Goal: Transaction & Acquisition: Purchase product/service

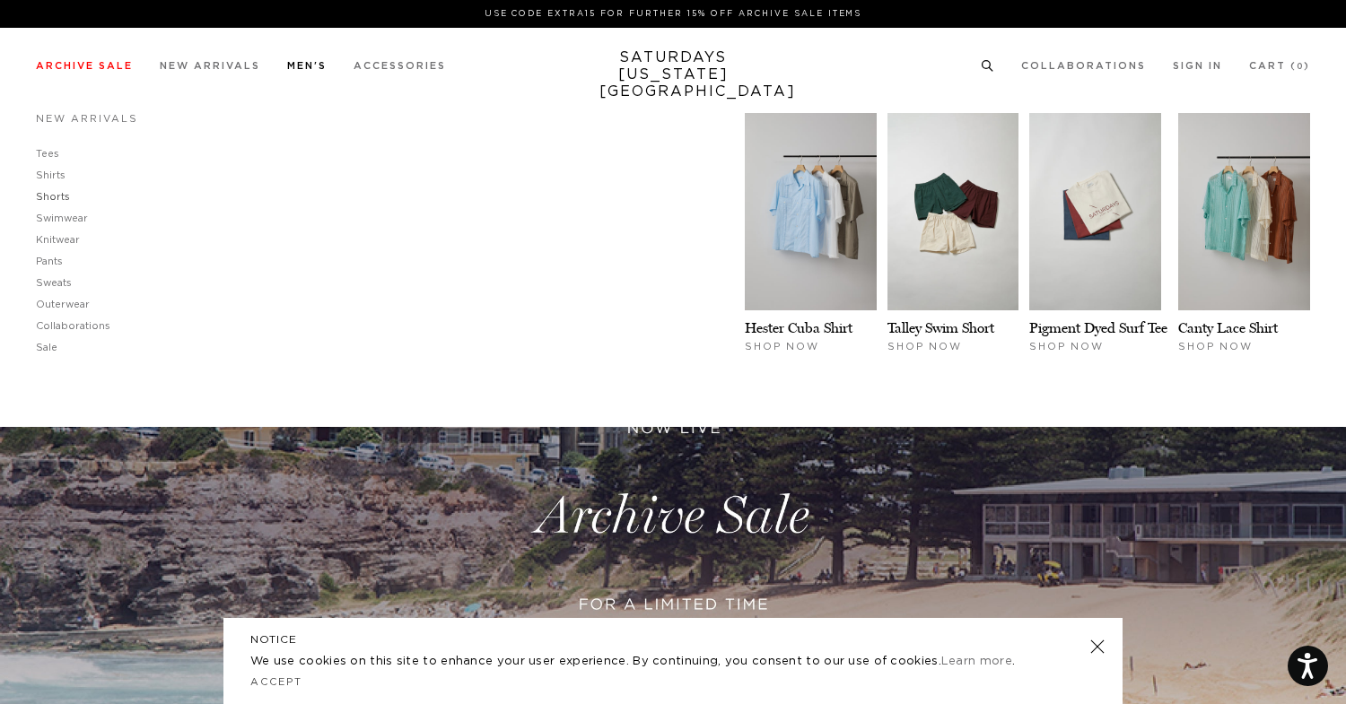
click at [50, 197] on link "Shorts" at bounding box center [53, 197] width 34 height 10
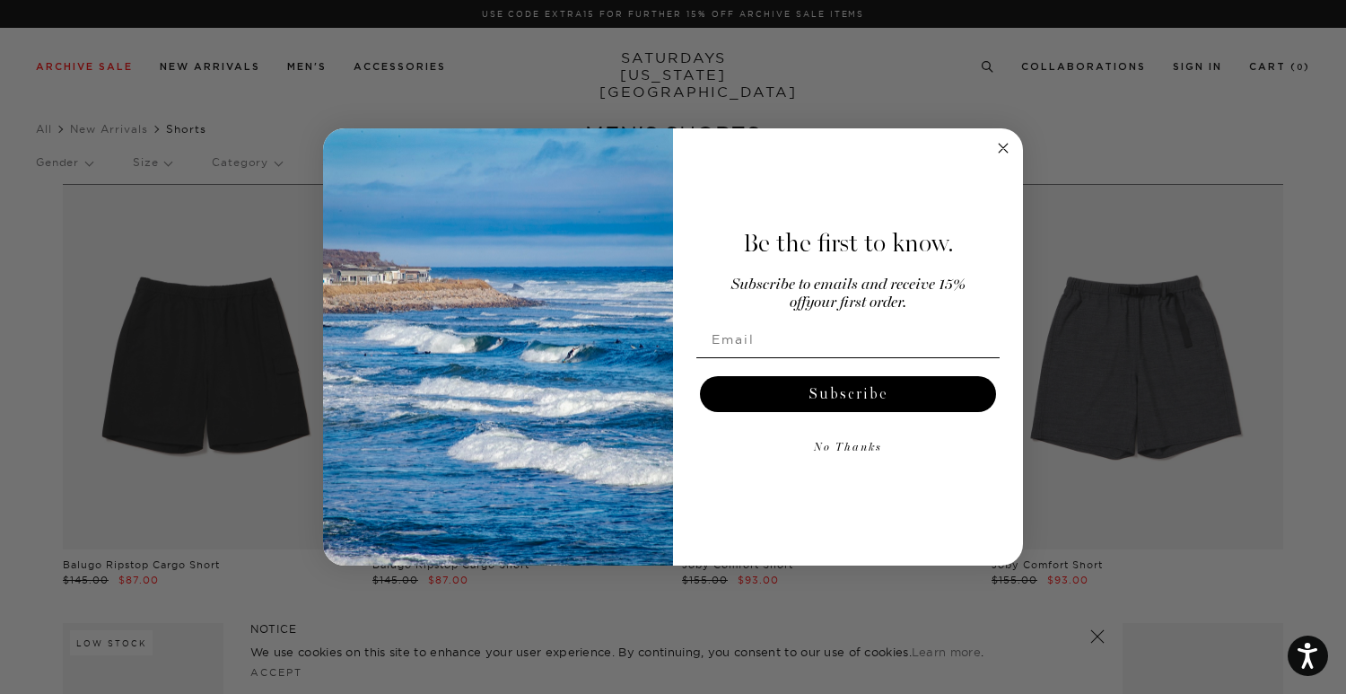
click at [1007, 151] on icon "Close dialog" at bounding box center [1003, 148] width 9 height 9
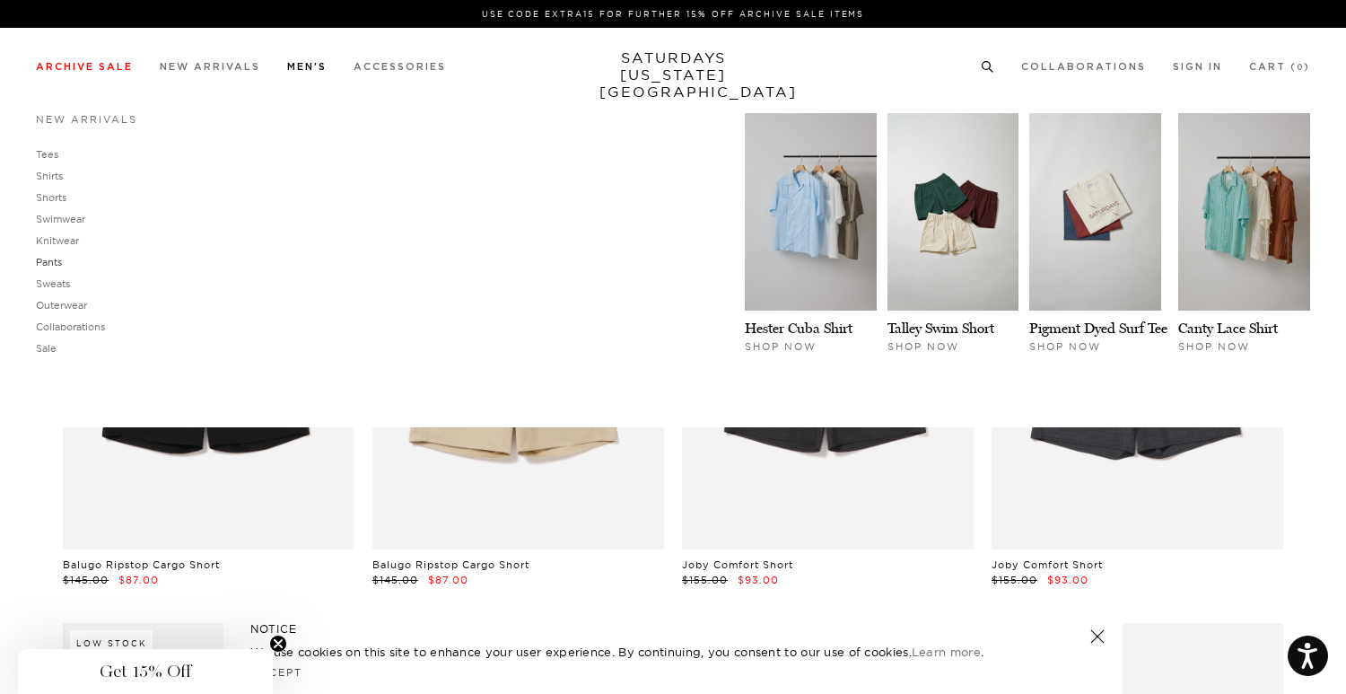
click at [41, 258] on link "Pants" at bounding box center [49, 262] width 26 height 13
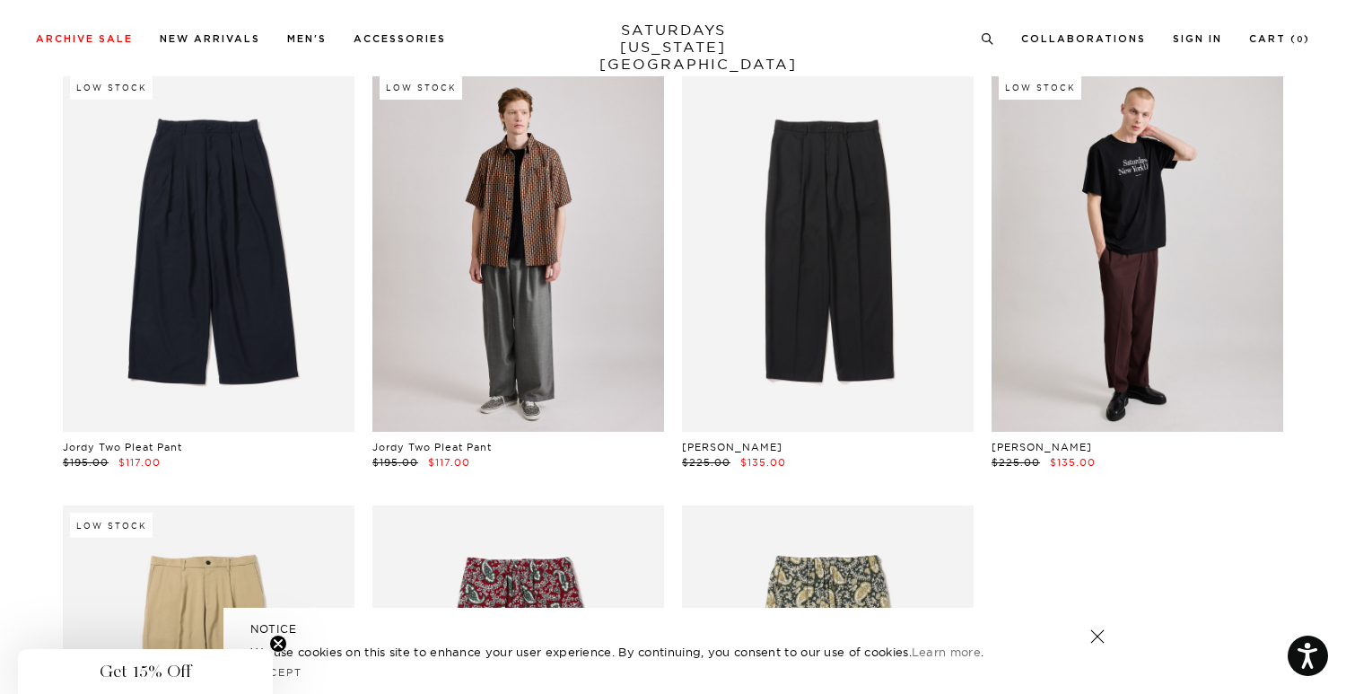
scroll to position [119, 0]
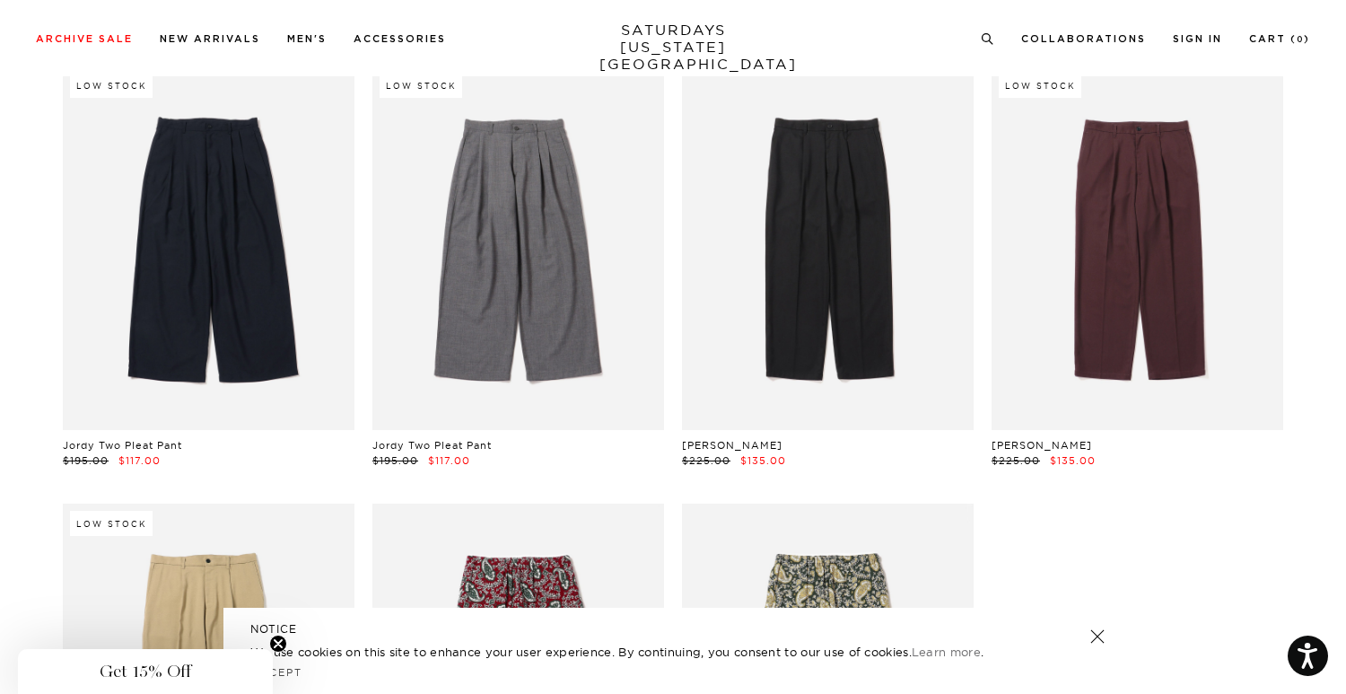
click at [1209, 345] on link at bounding box center [1138, 248] width 292 height 364
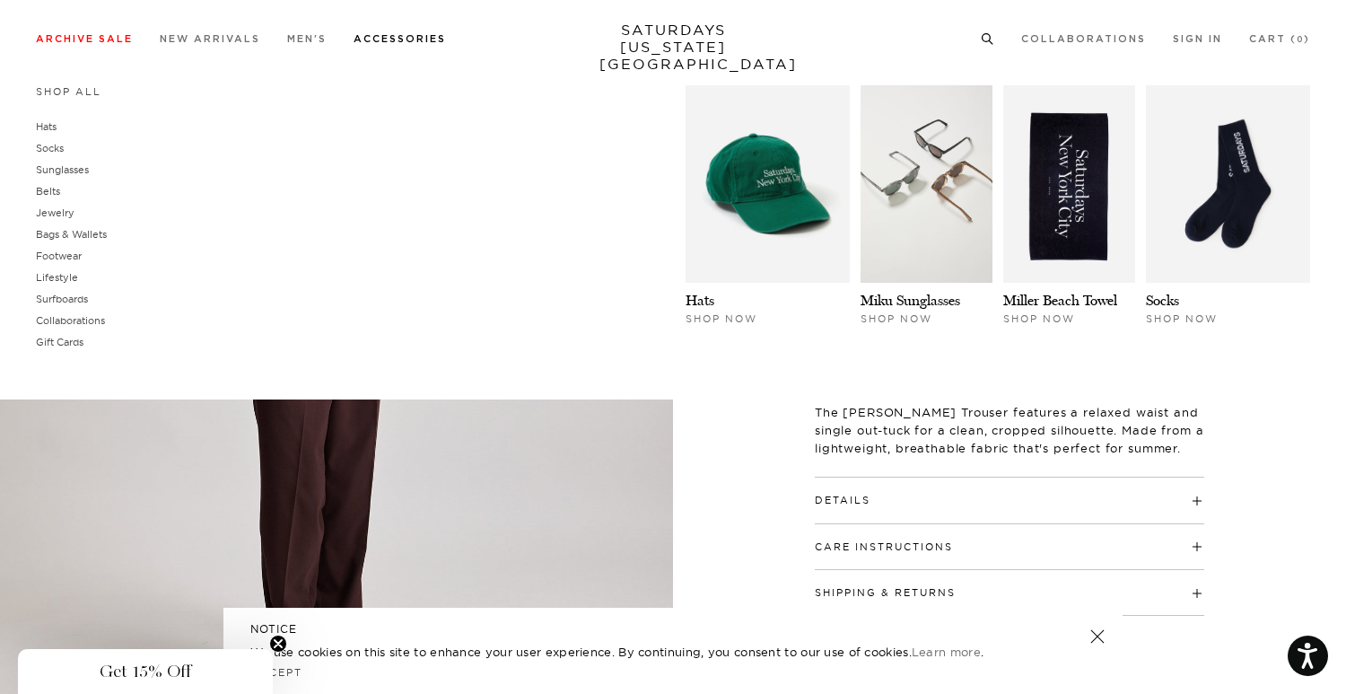
scroll to position [195, 0]
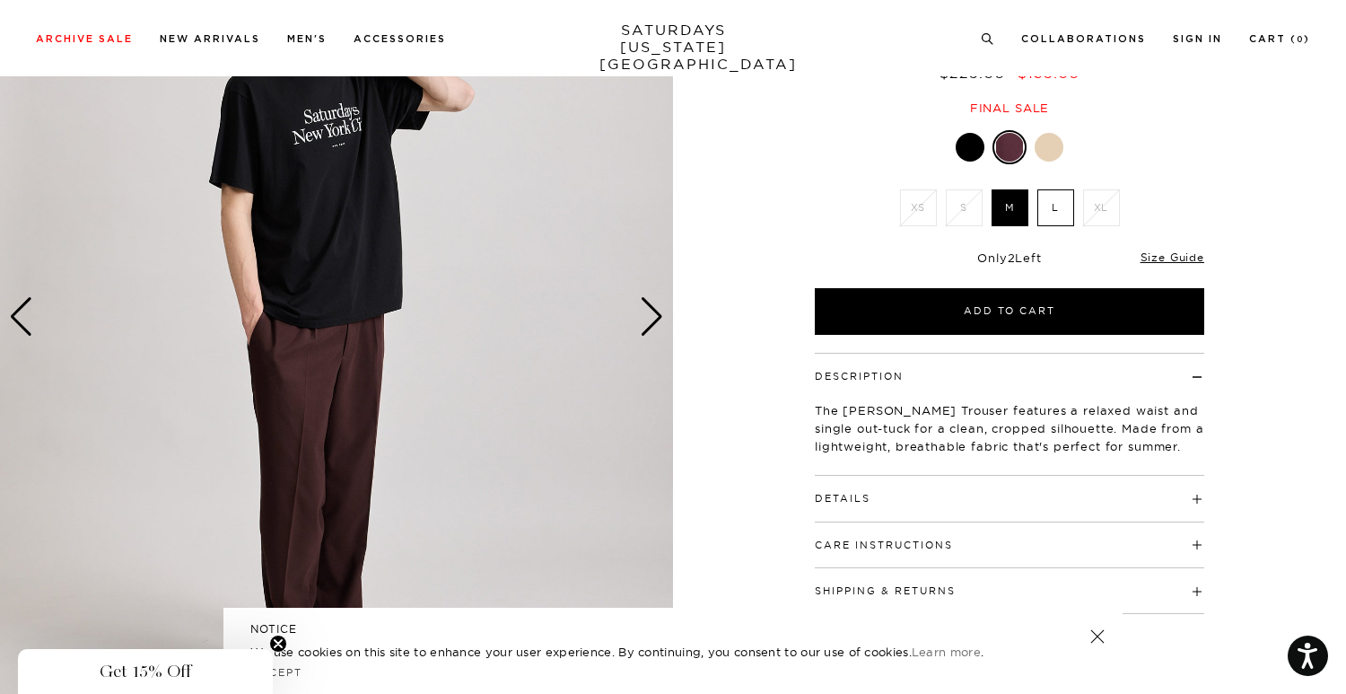
click at [1055, 493] on h4 "Details" at bounding box center [1009, 491] width 389 height 30
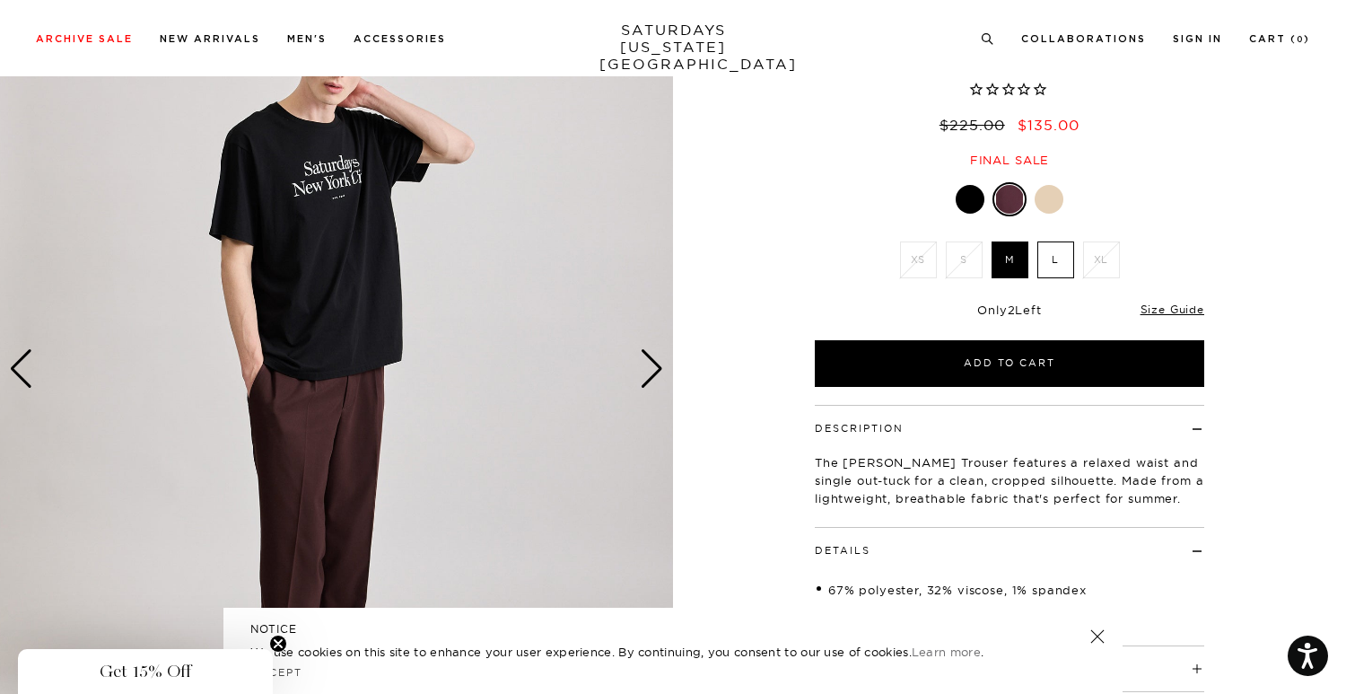
scroll to position [148, 0]
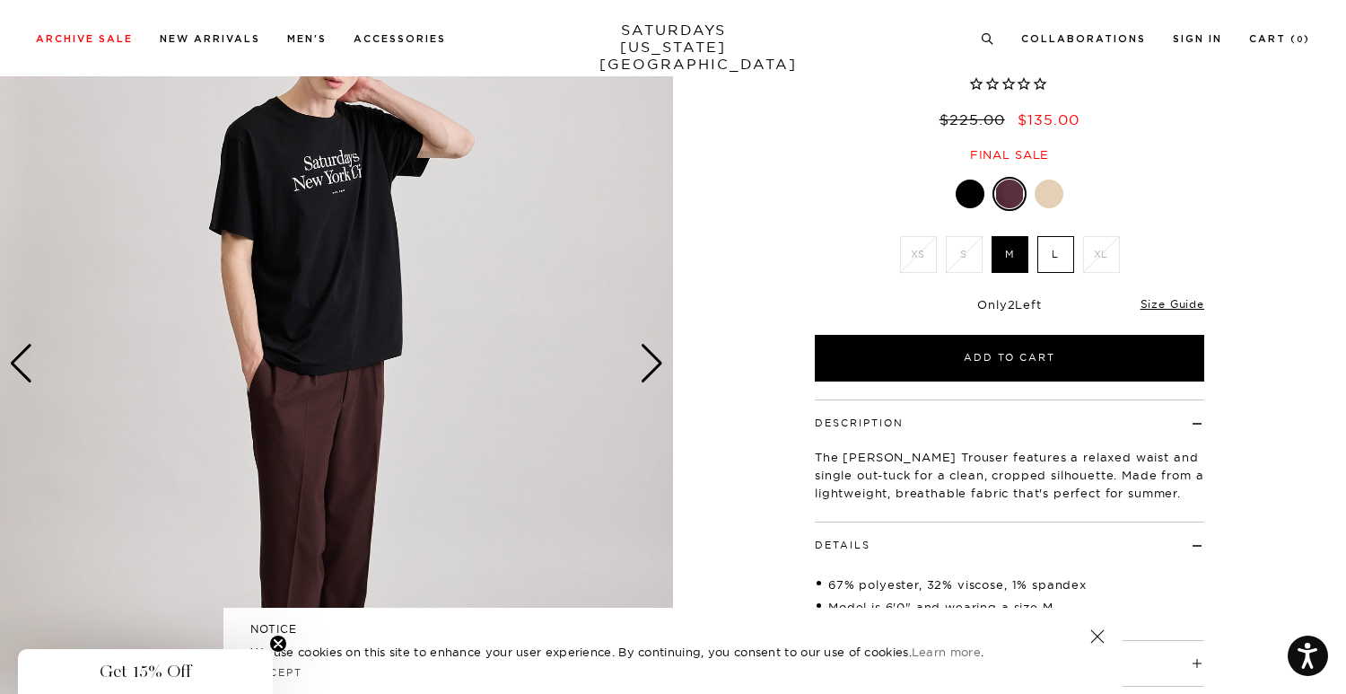
click at [1176, 311] on div "Only 2 Left Size Guide" at bounding box center [1009, 310] width 389 height 48
click at [1171, 295] on div "Size Guide" at bounding box center [1173, 303] width 64 height 16
click at [1171, 303] on link "Size Guide" at bounding box center [1173, 303] width 64 height 13
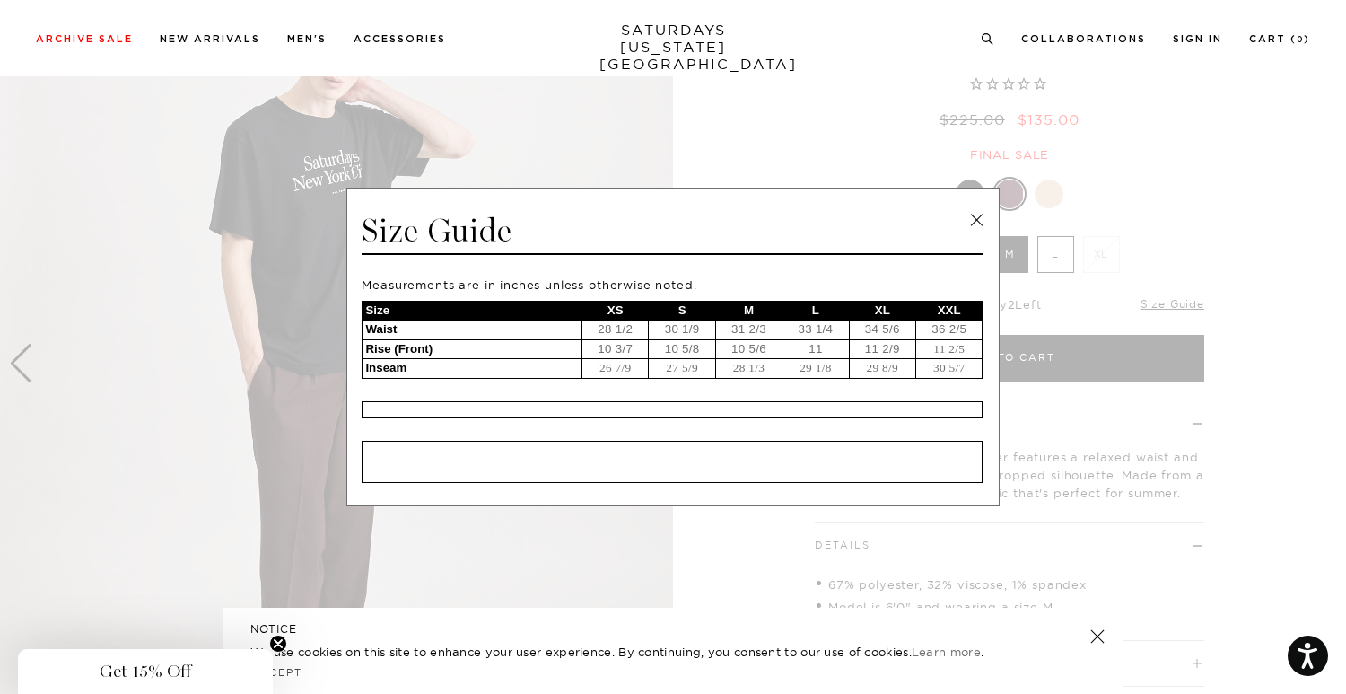
click at [984, 213] on link at bounding box center [976, 219] width 27 height 27
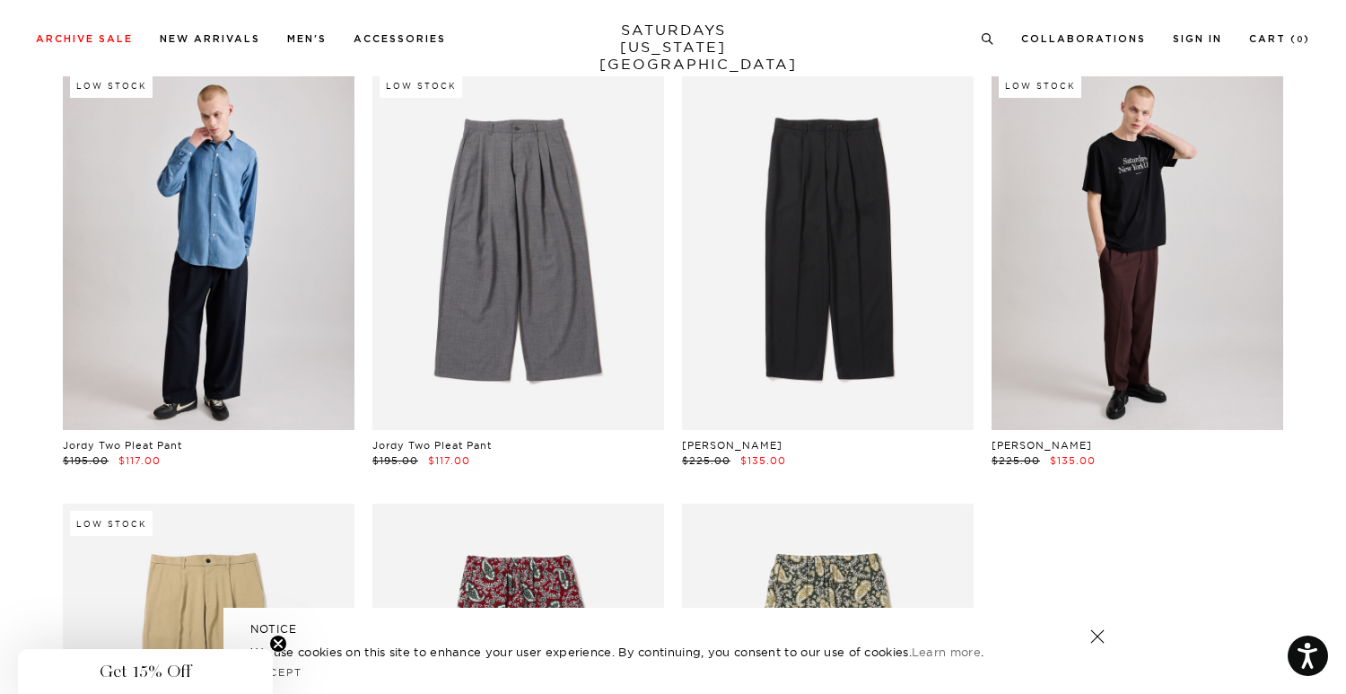
click at [309, 315] on link at bounding box center [209, 248] width 292 height 364
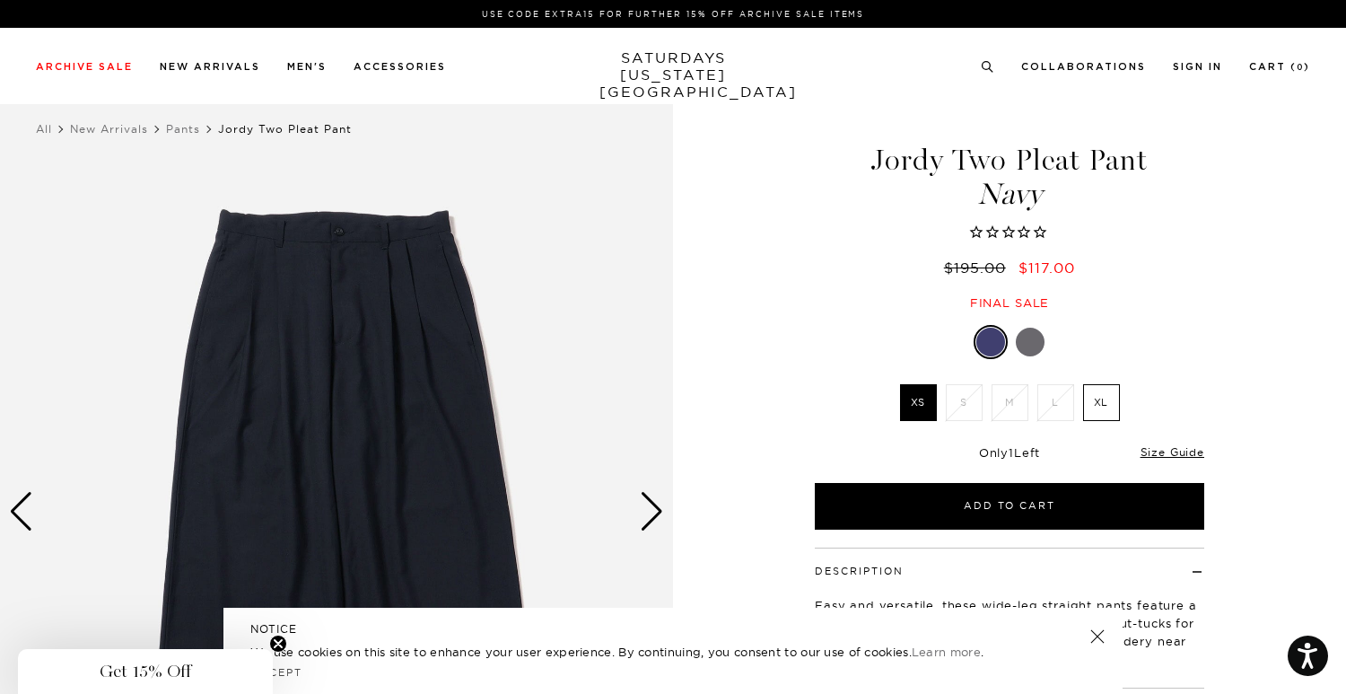
click at [1032, 345] on div at bounding box center [1030, 342] width 29 height 29
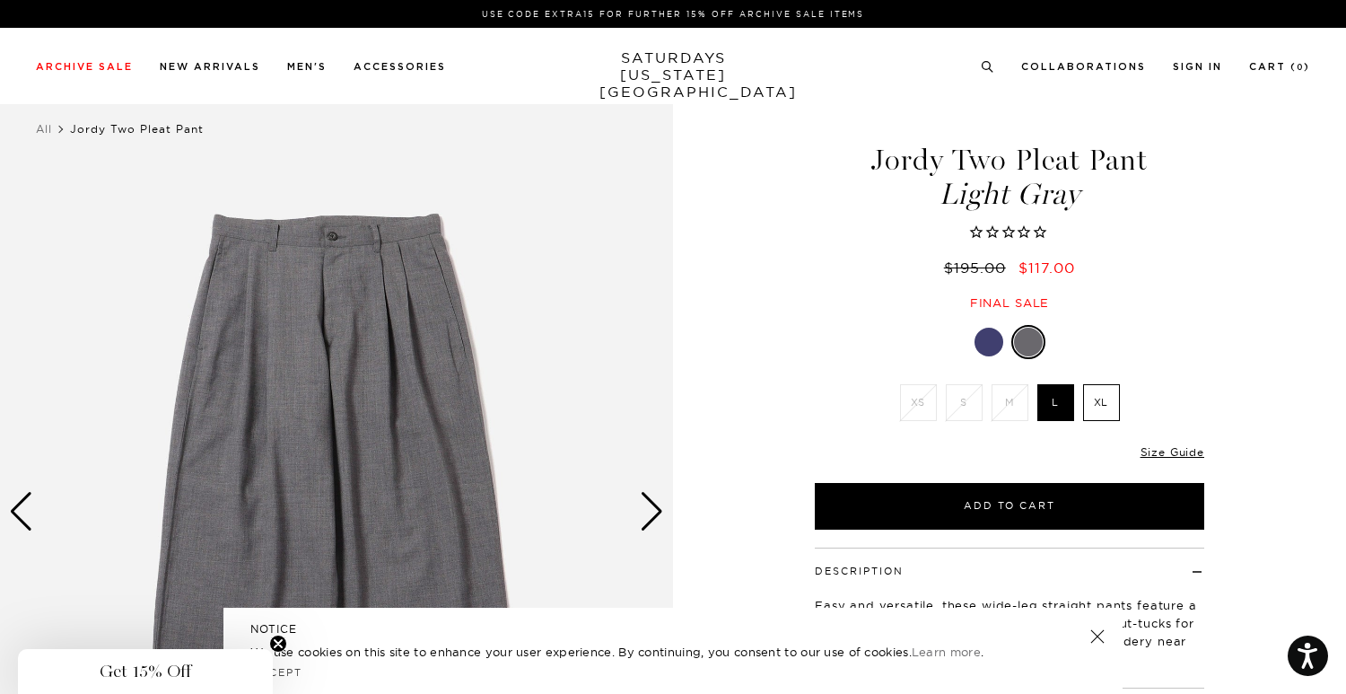
click at [1099, 398] on label "XL" at bounding box center [1101, 402] width 37 height 37
click at [0, 0] on input "XL" at bounding box center [0, 0] width 0 height 0
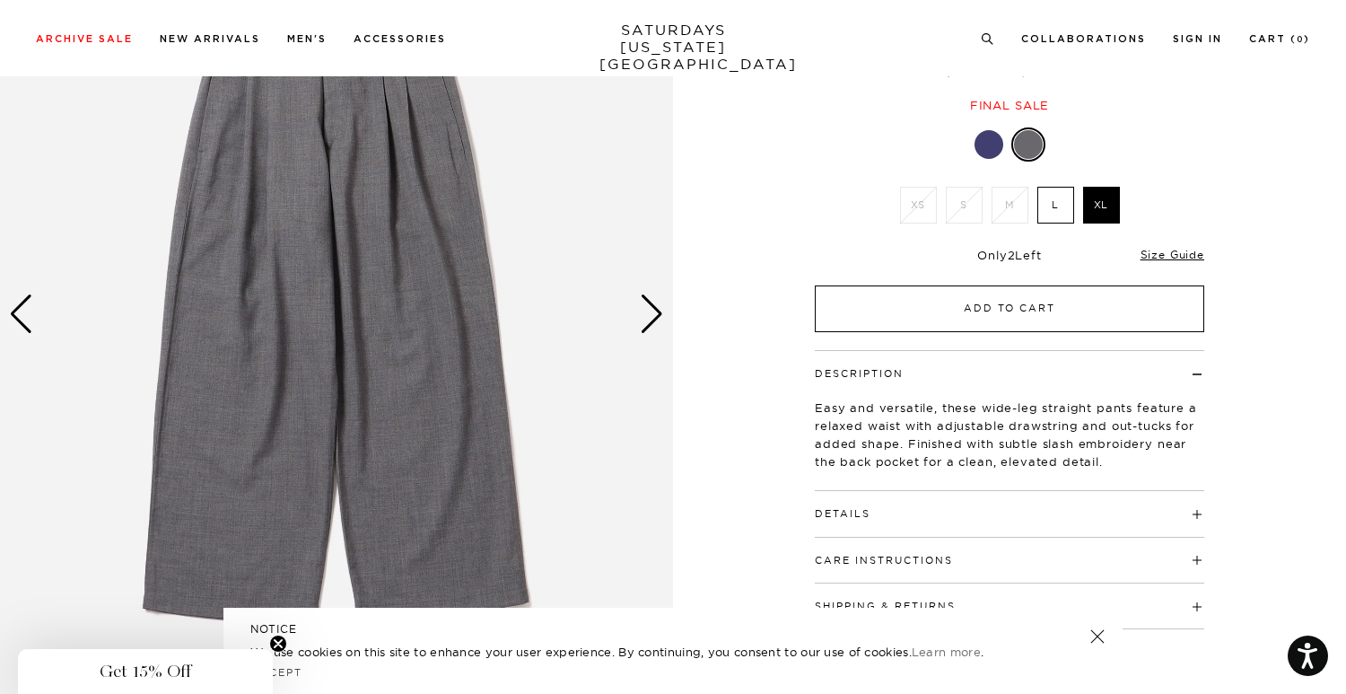
scroll to position [188, 0]
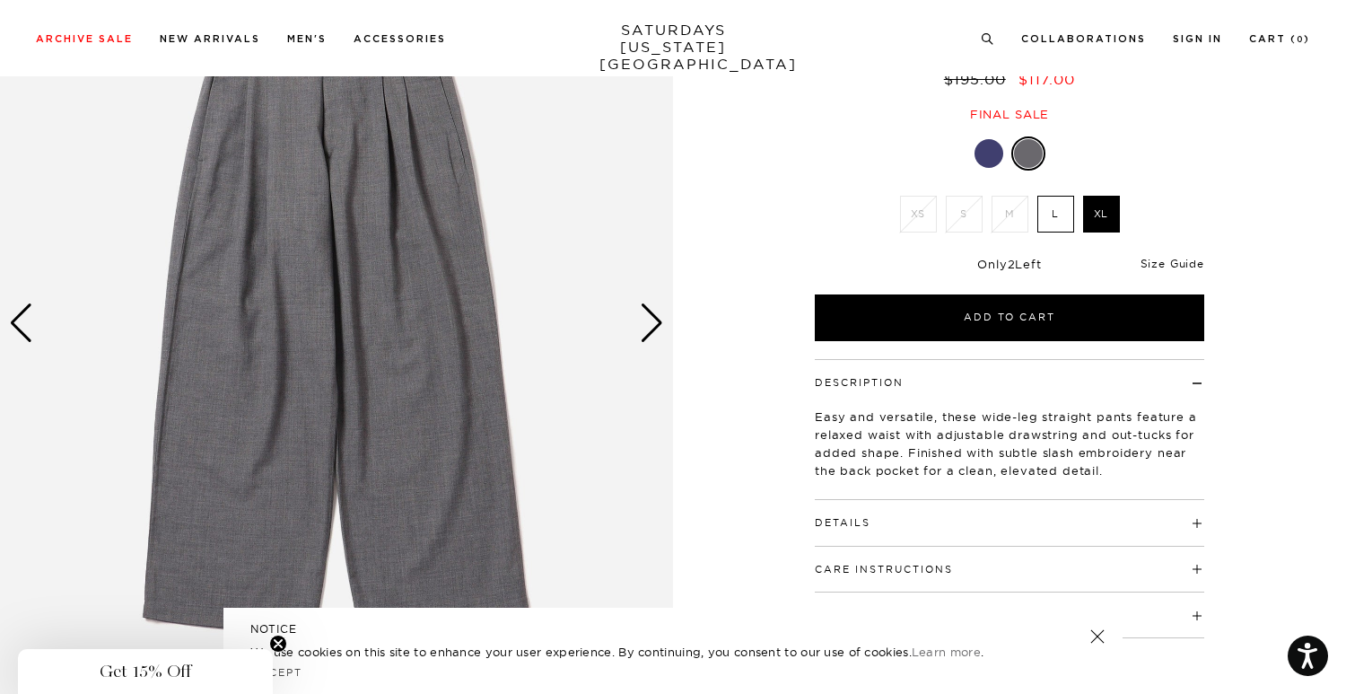
click at [1166, 265] on link "Size Guide" at bounding box center [1173, 263] width 64 height 13
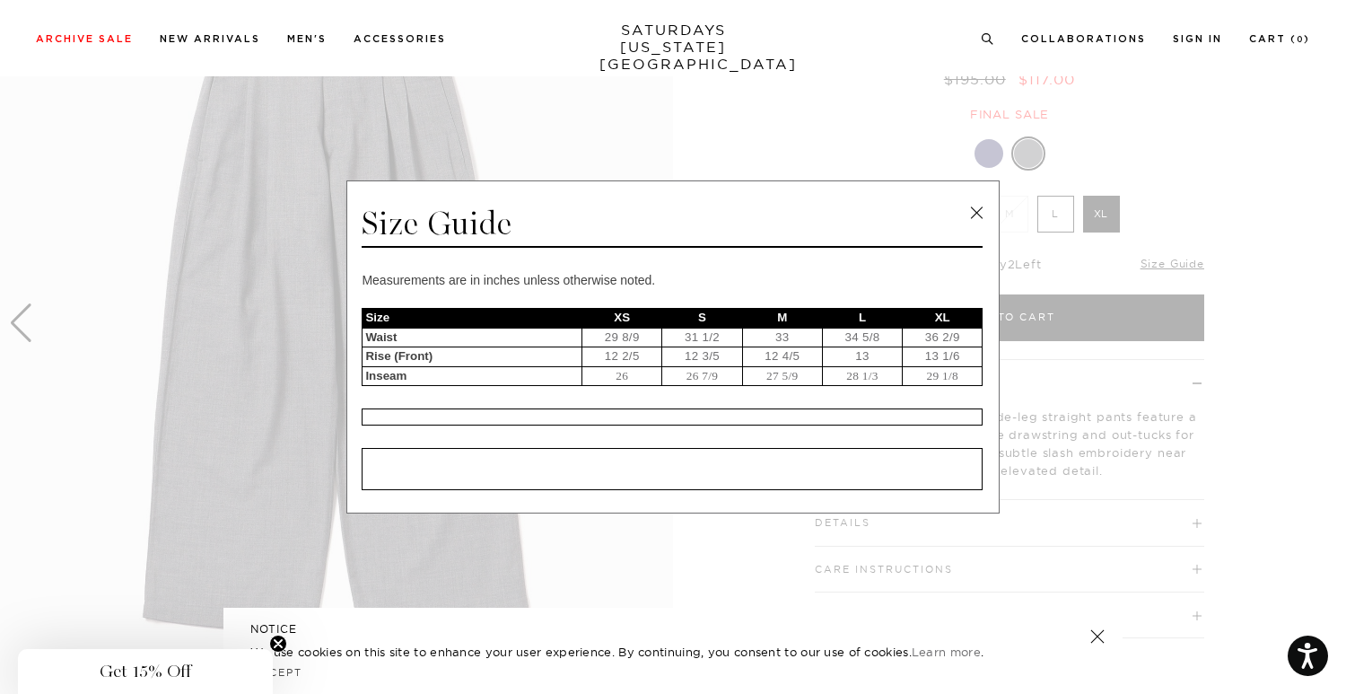
click at [972, 210] on link at bounding box center [976, 212] width 27 height 27
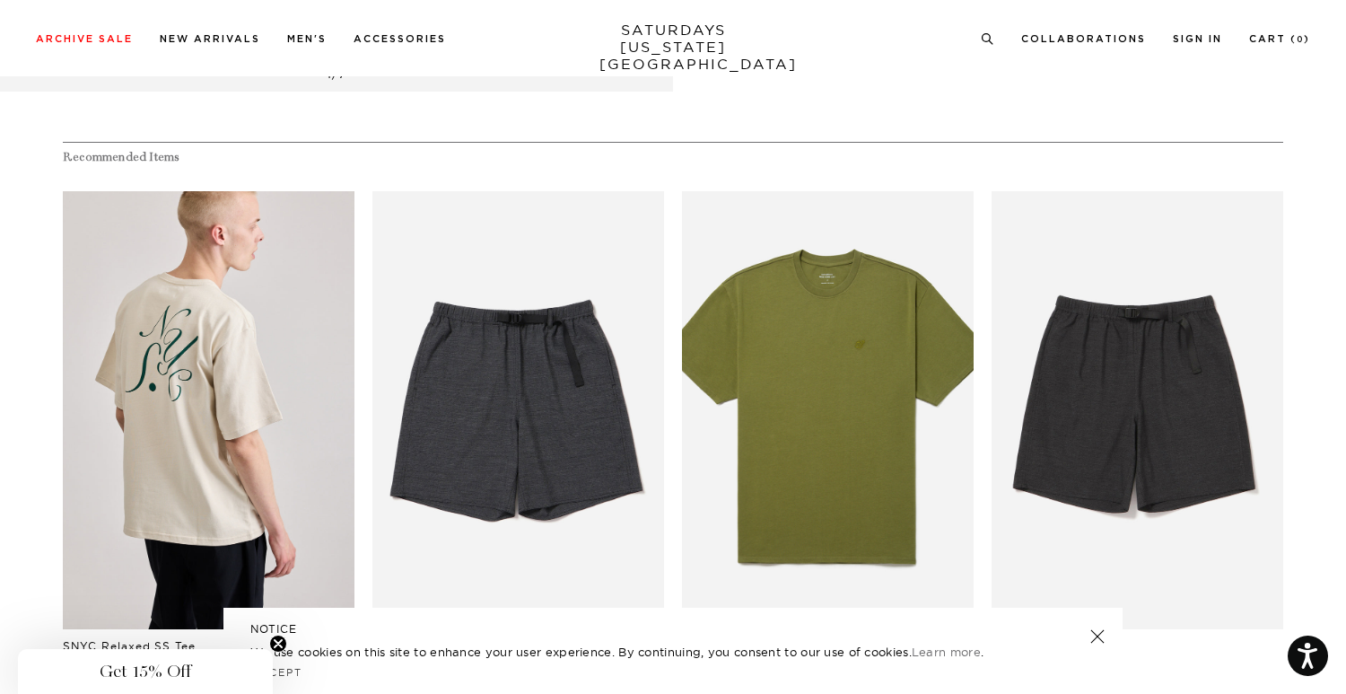
scroll to position [899, 0]
